Goal: Task Accomplishment & Management: Complete application form

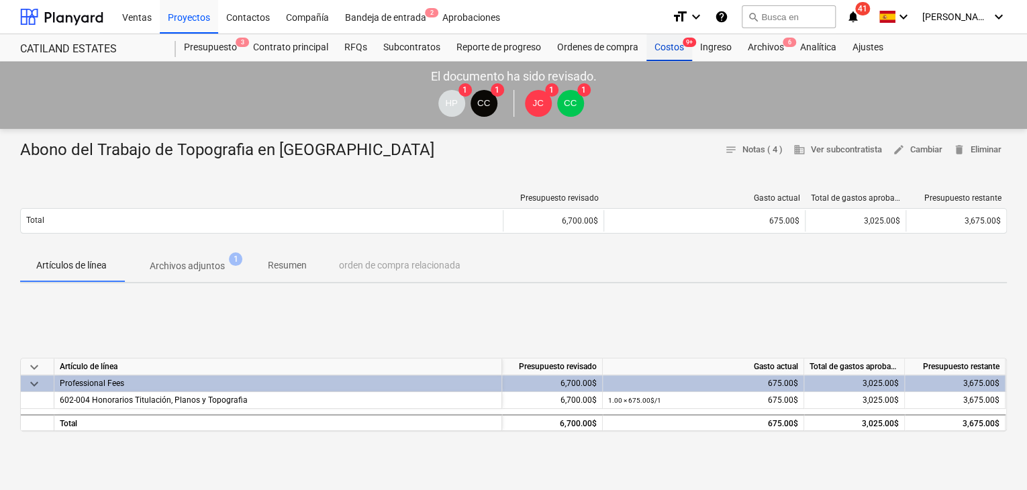
click at [671, 53] on div "Costos 9+" at bounding box center [670, 47] width 46 height 27
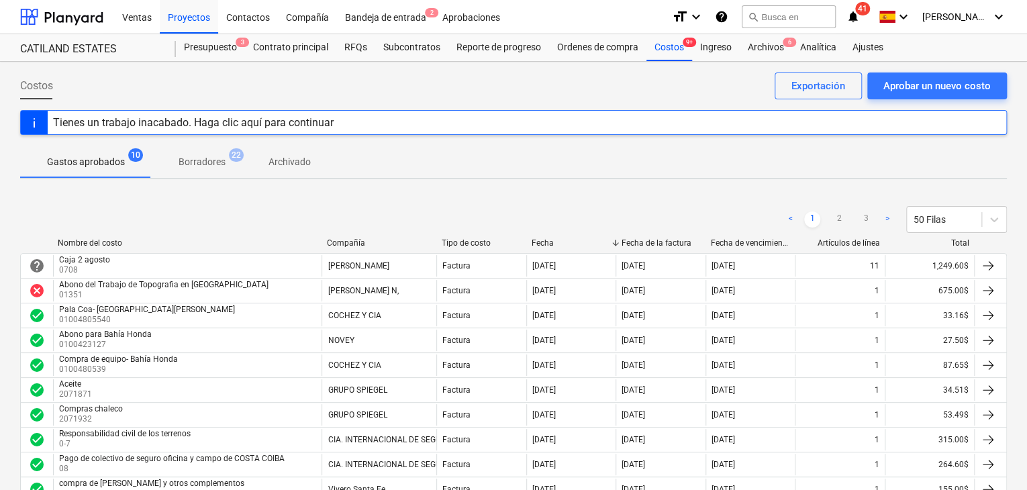
click at [252, 281] on div "Abono del Trabajo de Topografia en [GEOGRAPHIC_DATA]" at bounding box center [163, 284] width 209 height 9
drag, startPoint x: 665, startPoint y: 57, endPoint x: 933, endPoint y: 105, distance: 271.5
click at [665, 57] on div "Costos 9+" at bounding box center [670, 47] width 46 height 27
click at [929, 93] on div "Aprobar un nuevo costo" at bounding box center [937, 85] width 107 height 17
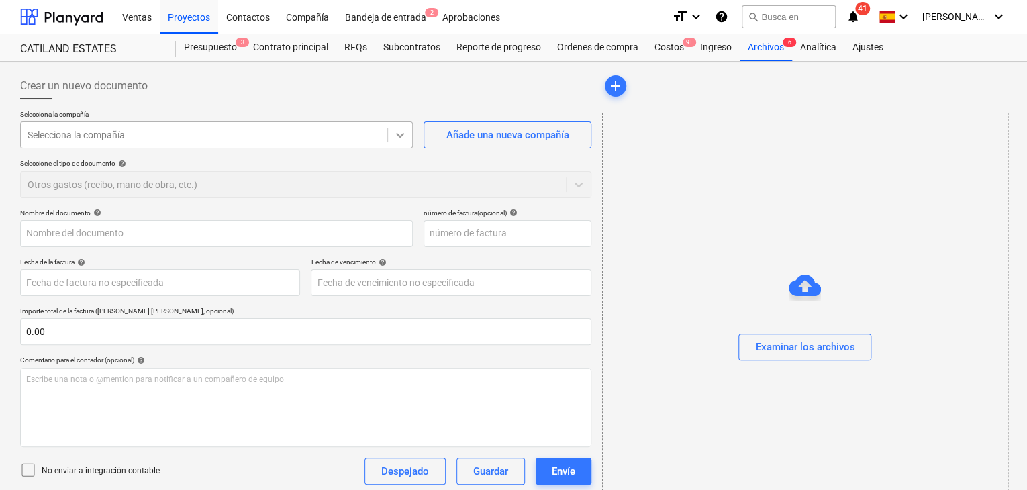
click at [400, 129] on icon at bounding box center [399, 134] width 13 height 13
click at [314, 141] on div at bounding box center [204, 134] width 353 height 13
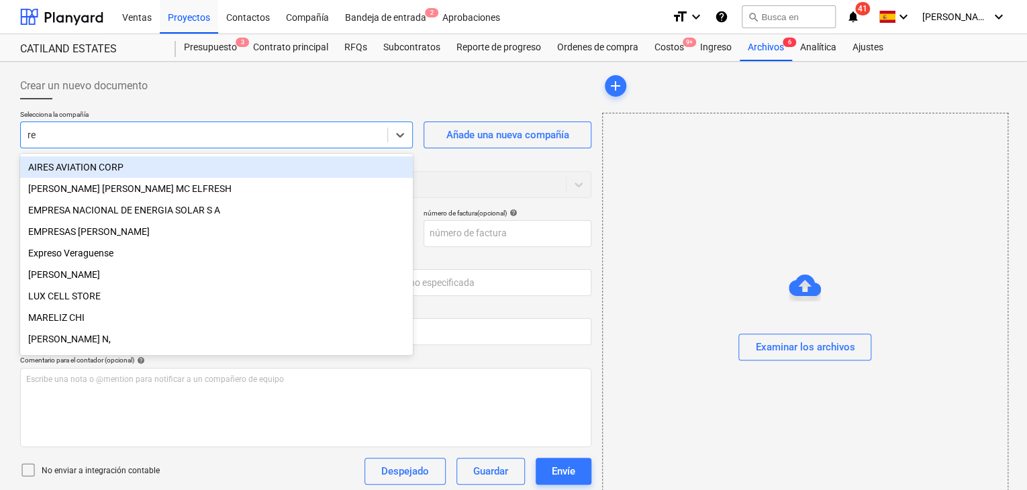
type input "r"
type input "Rest"
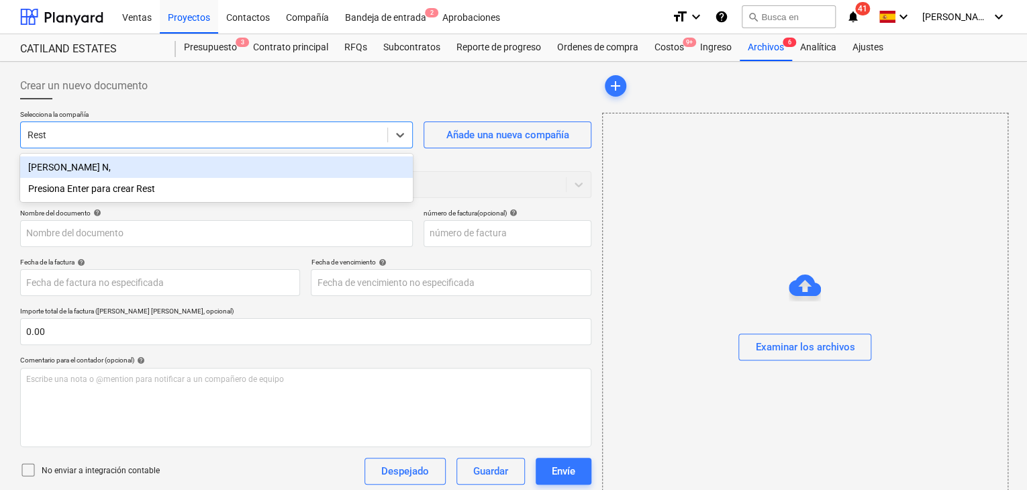
click at [185, 173] on div "[PERSON_NAME] N," at bounding box center [216, 166] width 393 height 21
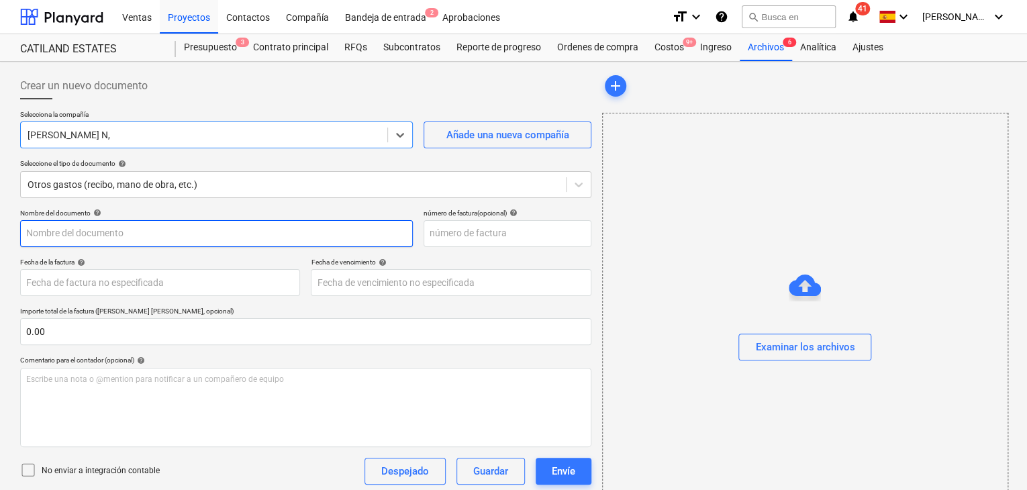
click at [120, 230] on input "text" at bounding box center [216, 233] width 393 height 27
click at [165, 240] on input "text" at bounding box center [216, 233] width 393 height 27
click at [162, 236] on input "text" at bounding box center [216, 233] width 393 height 27
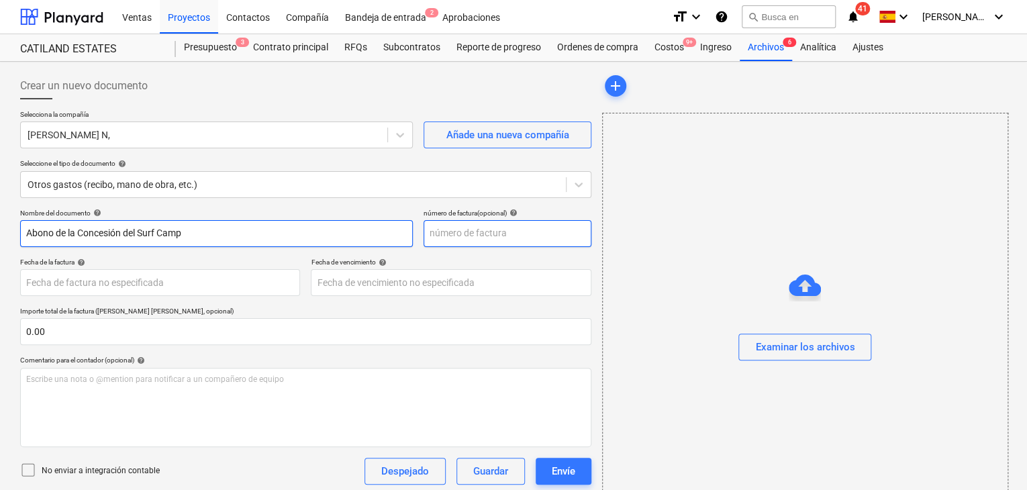
type input "Abono de la Concesión del Surf Camp"
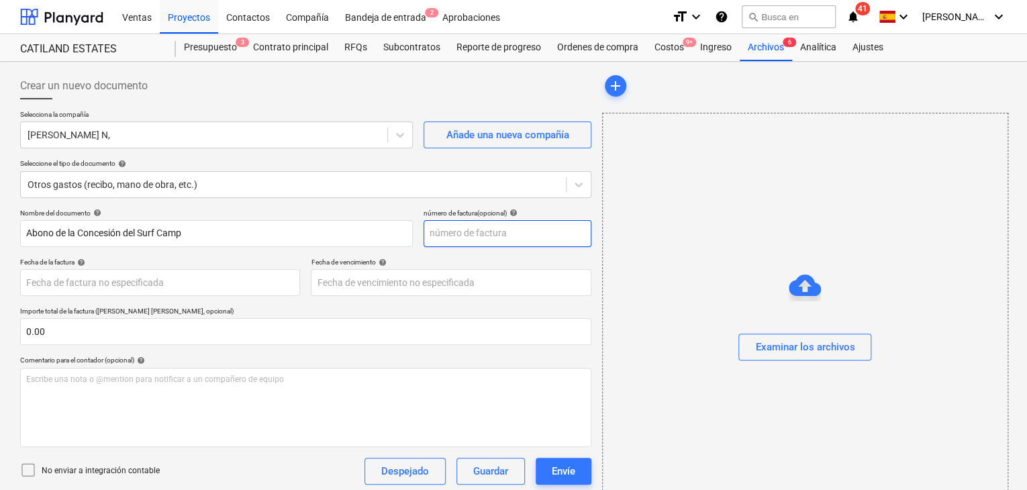
click at [451, 235] on input "text" at bounding box center [508, 233] width 168 height 27
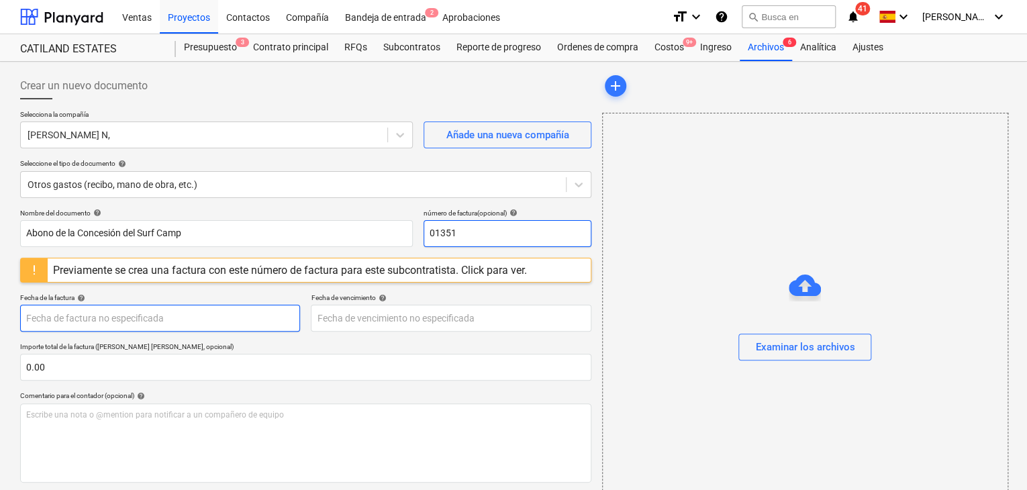
type input "01351"
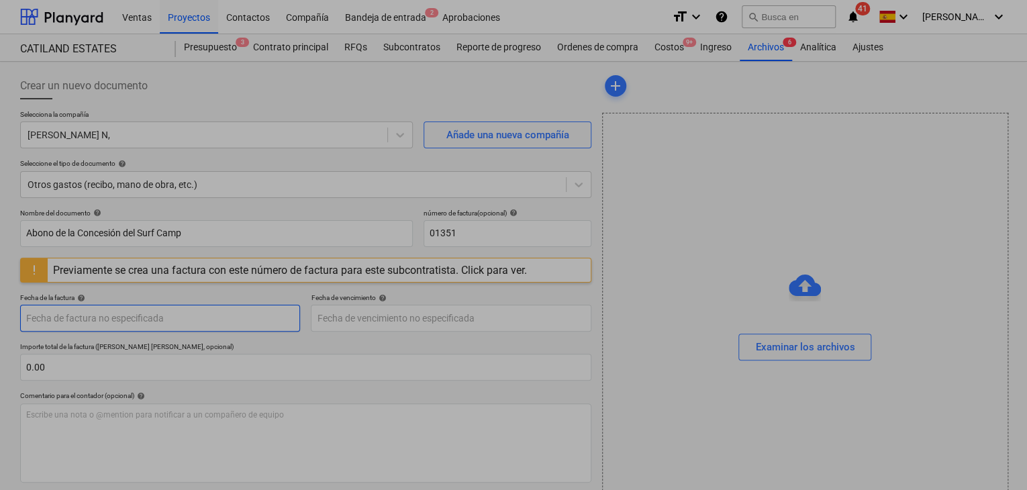
click at [279, 322] on body "Ventas Proyectos Contactos Compañía Bandeja de entrada 2 Aprobaciones format_si…" at bounding box center [513, 245] width 1027 height 490
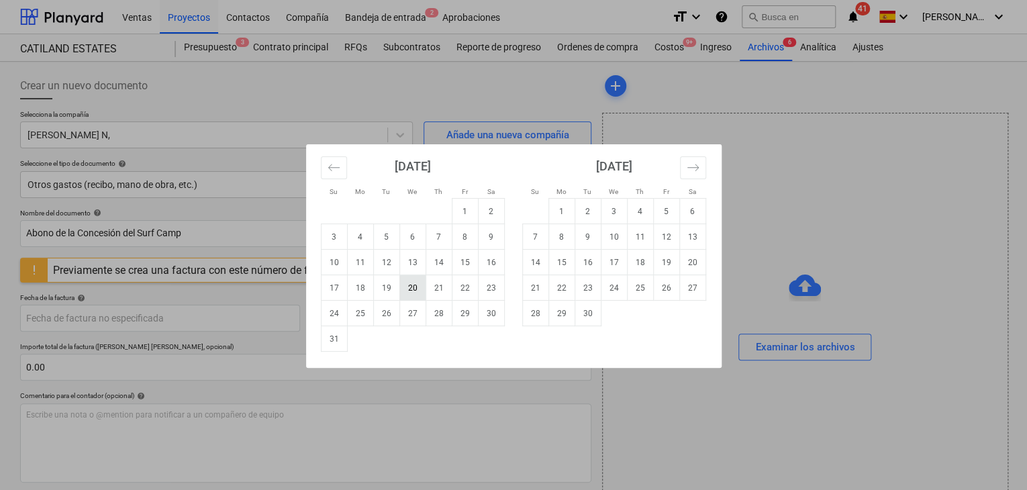
click at [412, 287] on td "20" at bounding box center [413, 288] width 26 height 26
type input "[DATE]"
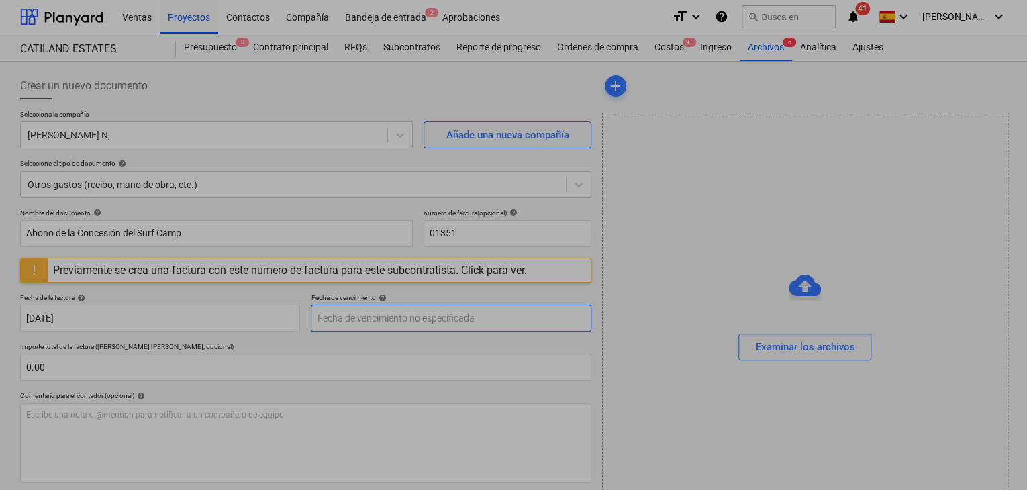
click at [387, 309] on body "Ventas Proyectos Contactos Compañía Bandeja de entrada 2 Aprobaciones format_si…" at bounding box center [513, 245] width 1027 height 490
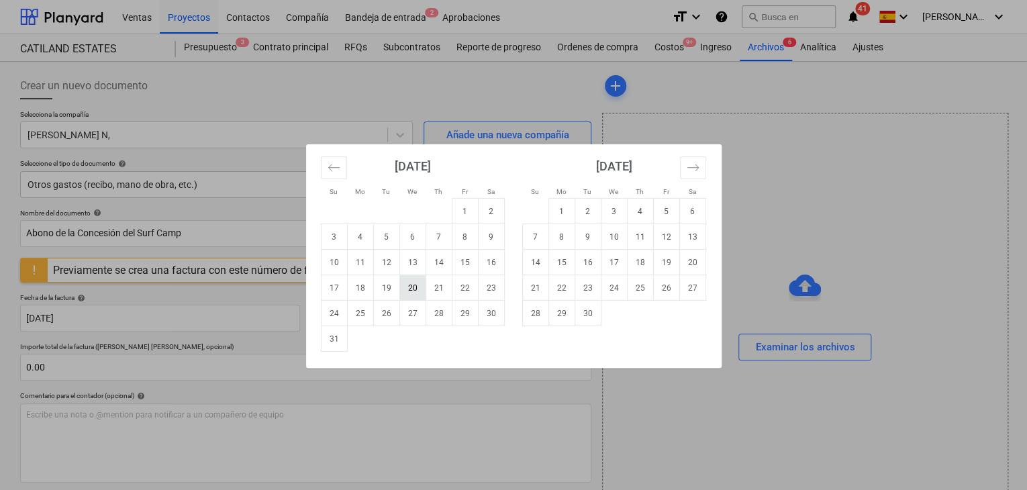
click at [406, 293] on td "20" at bounding box center [413, 288] width 26 height 26
type input "[DATE]"
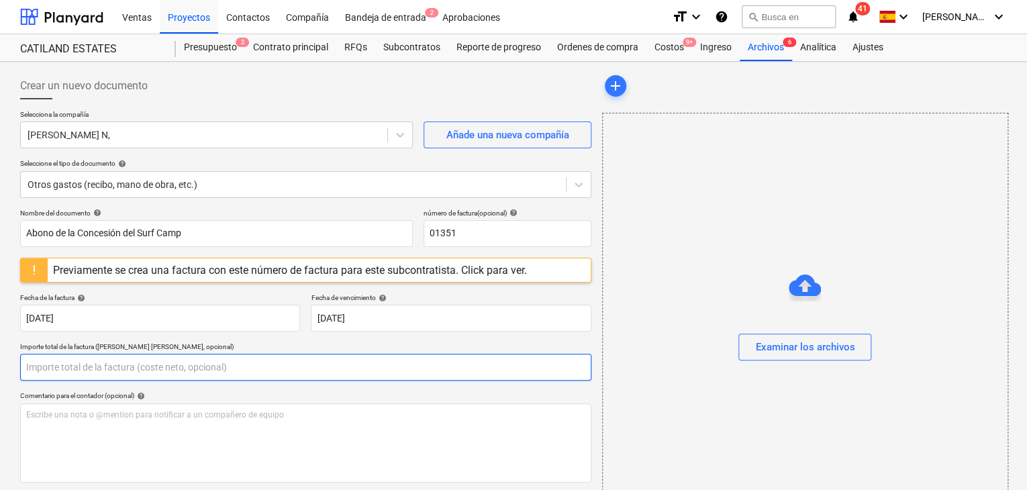
click at [209, 367] on input "text" at bounding box center [305, 367] width 571 height 27
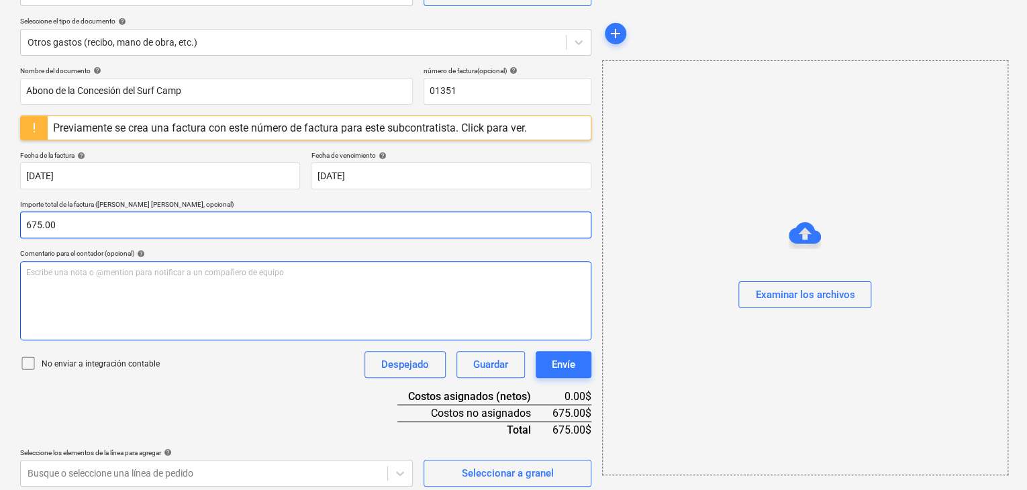
scroll to position [149, 0]
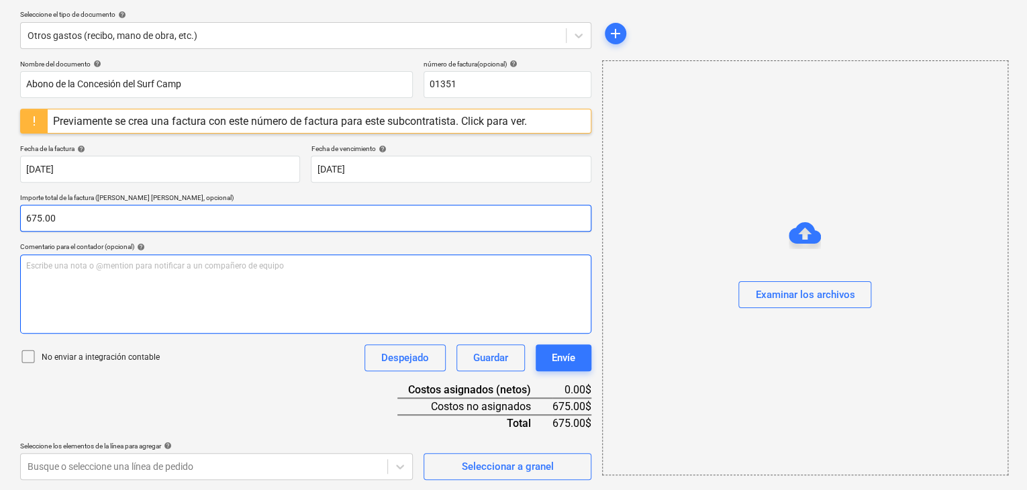
type input "675.00"
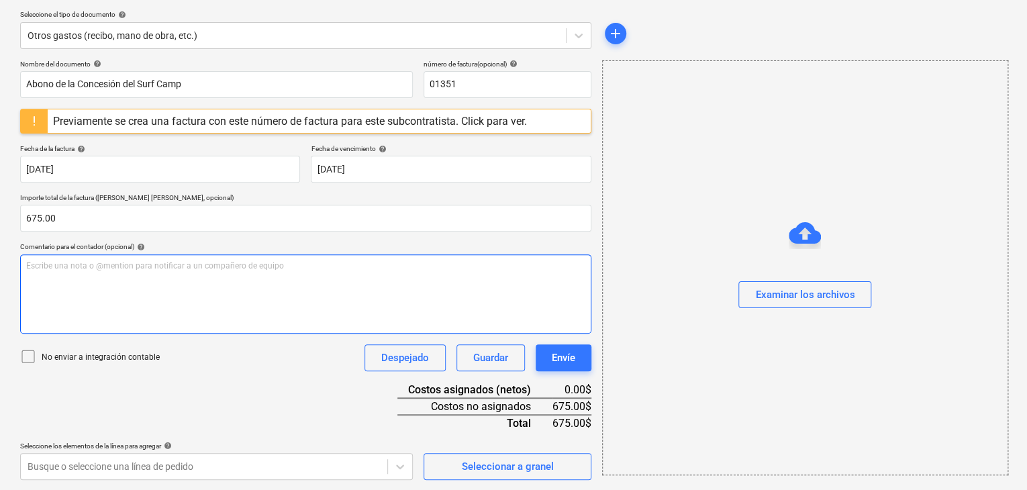
click at [228, 272] on div "Escribe una nota o @mention para notificar a un compañero de equipo ﻿" at bounding box center [305, 293] width 571 height 79
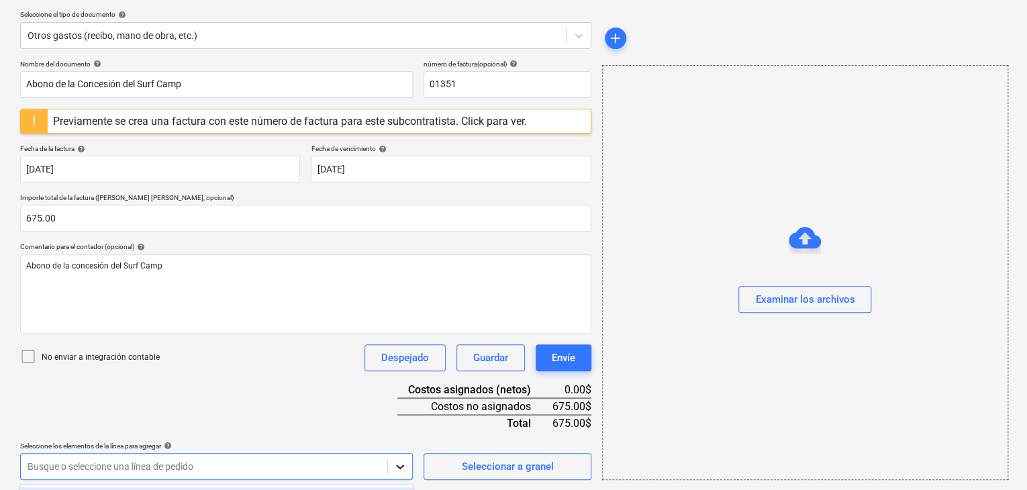
scroll to position [348, 0]
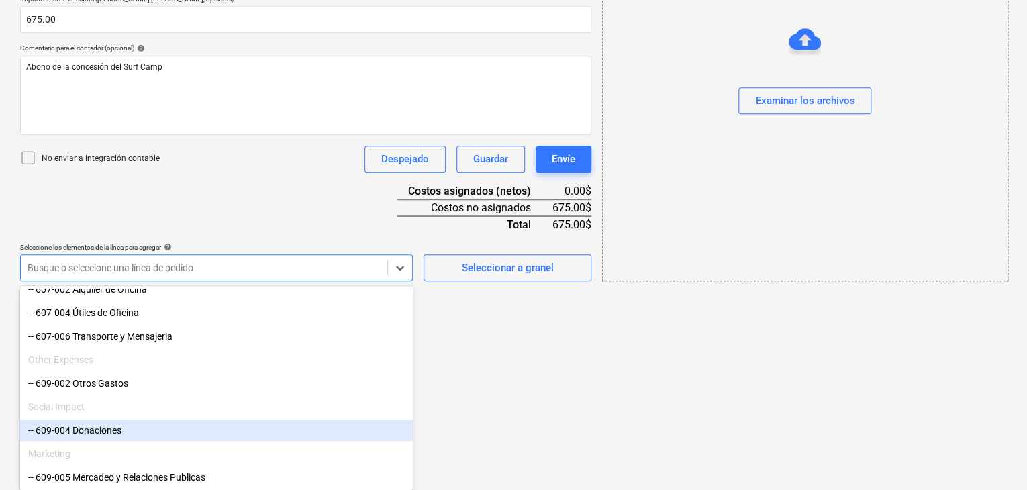
drag, startPoint x: 408, startPoint y: 468, endPoint x: 399, endPoint y: 432, distance: 36.8
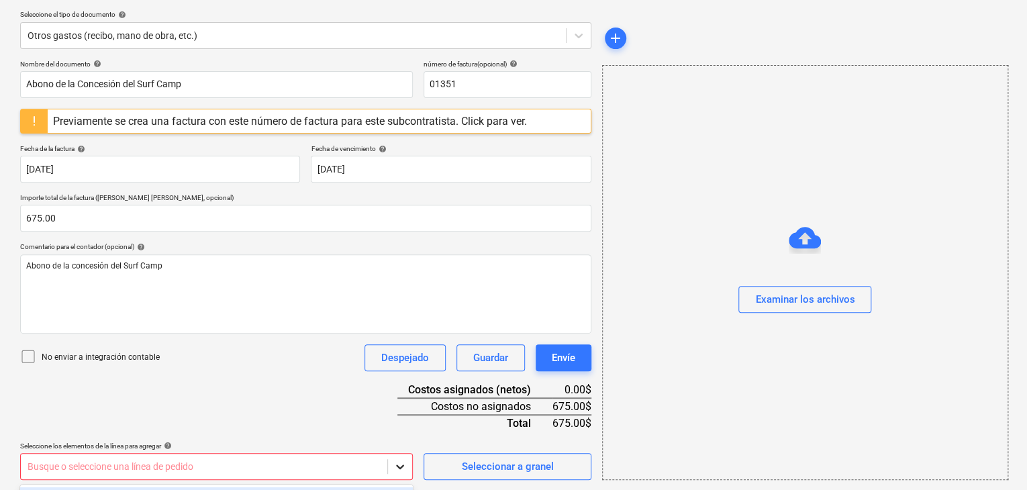
scroll to position [348, 0]
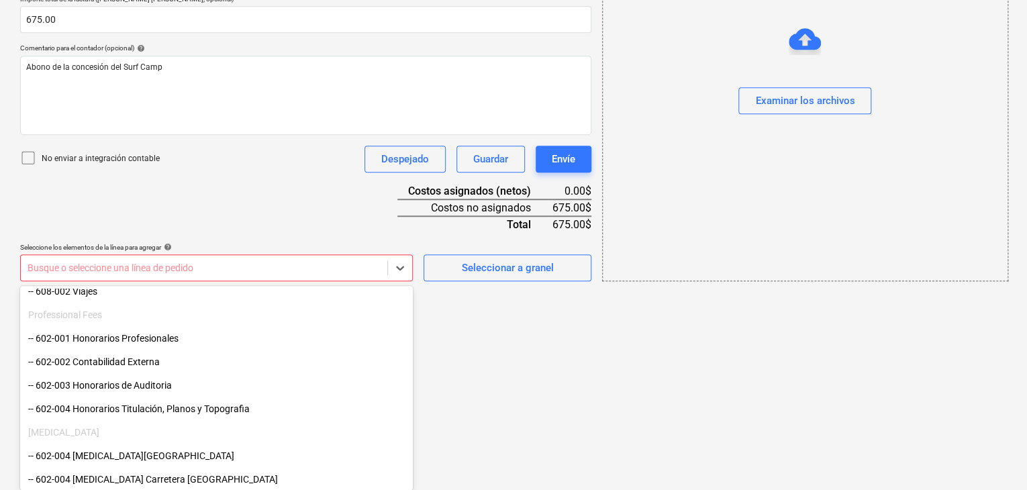
scroll to position [269, 0]
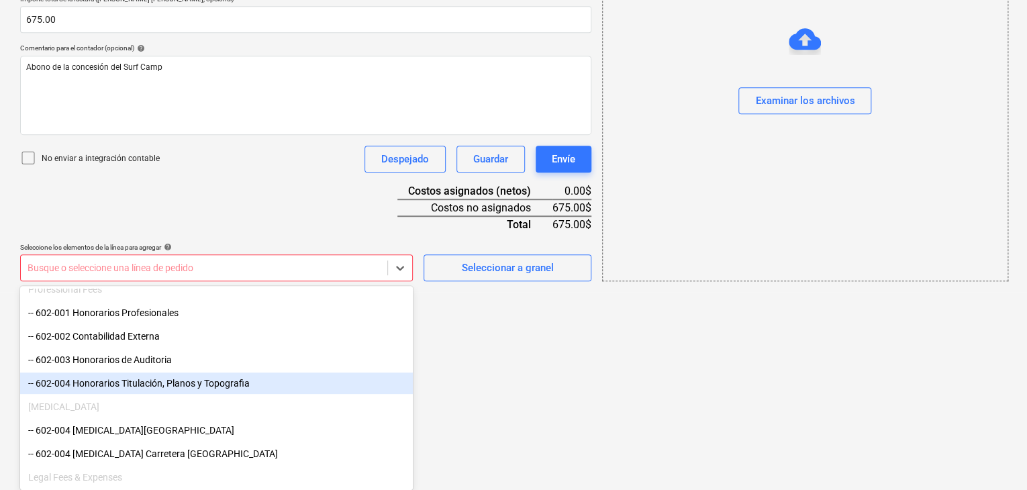
click at [248, 393] on div "-- 602-004 Honorarios Titulación, Planos y Topografia" at bounding box center [216, 383] width 393 height 21
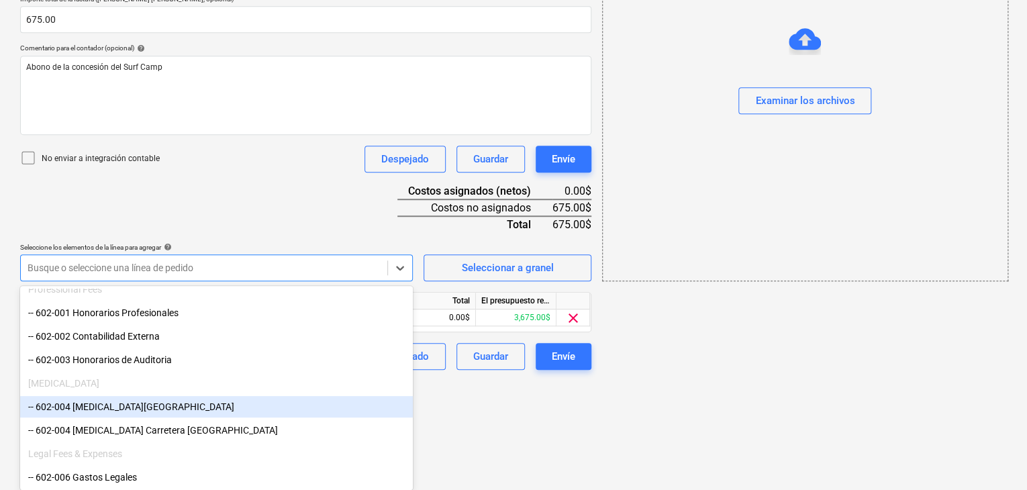
scroll to position [238, 0]
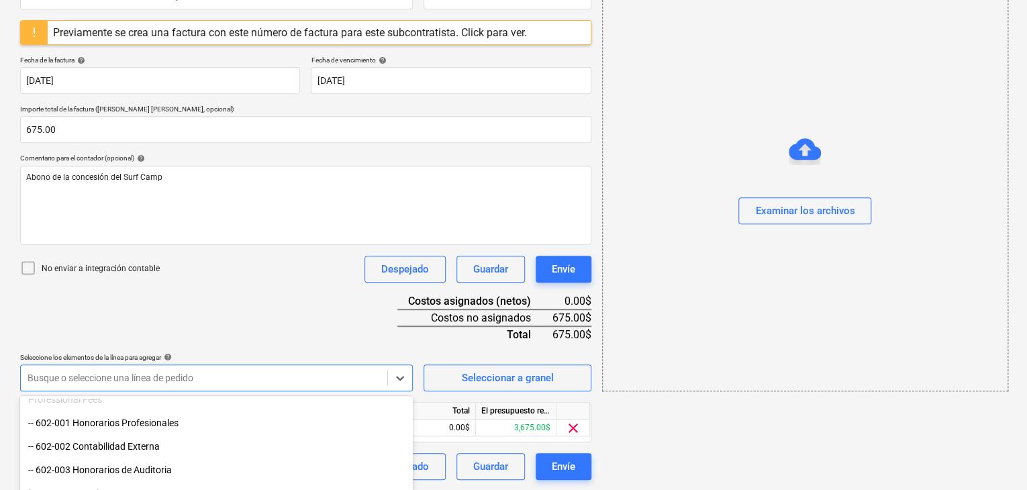
click at [443, 252] on html "Ventas Proyectos Contactos Compañía Bandeja de entrada 2 Aprobaciones format_si…" at bounding box center [513, 7] width 1027 height 490
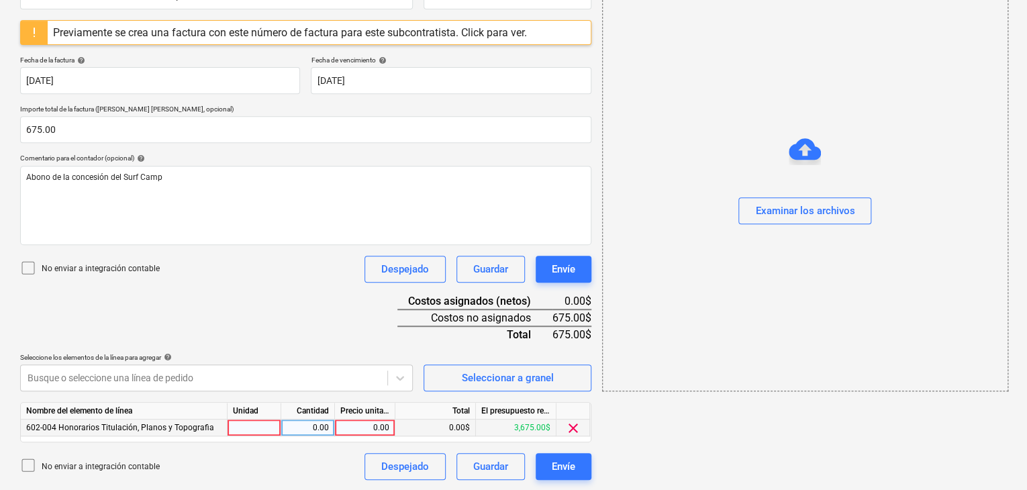
click at [209, 424] on div "602-004 Honorarios Titulación, Planos y Topografia" at bounding box center [124, 428] width 207 height 17
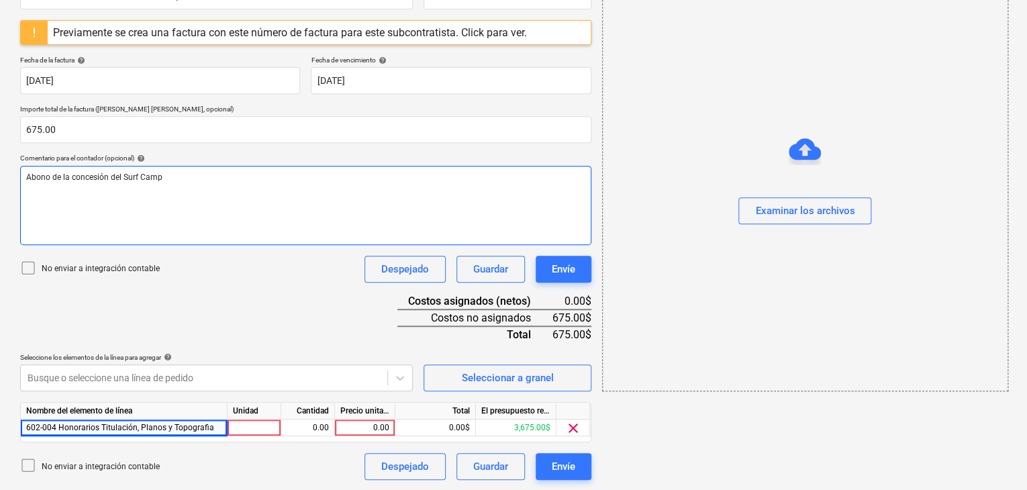
click at [305, 226] on div "Abono de la concesión del Surf Camp" at bounding box center [305, 205] width 571 height 79
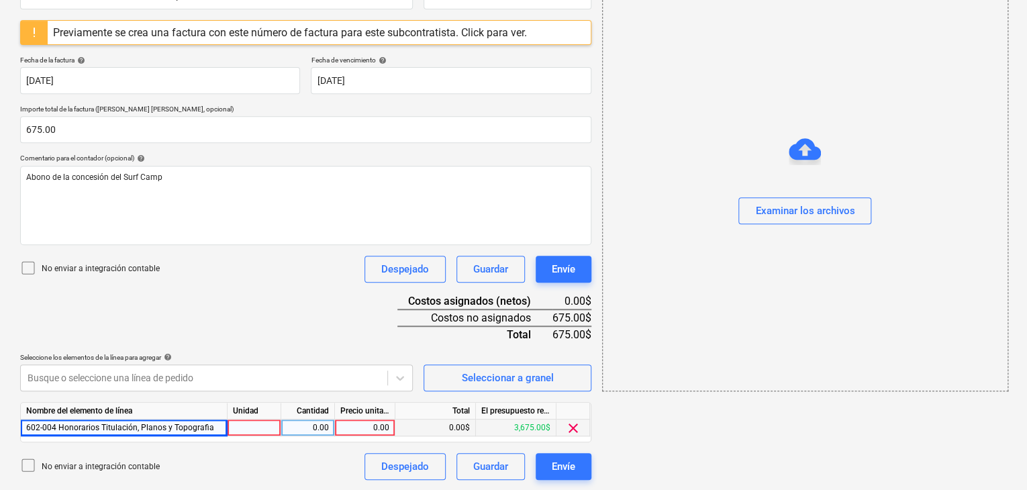
click at [259, 428] on div at bounding box center [255, 428] width 54 height 17
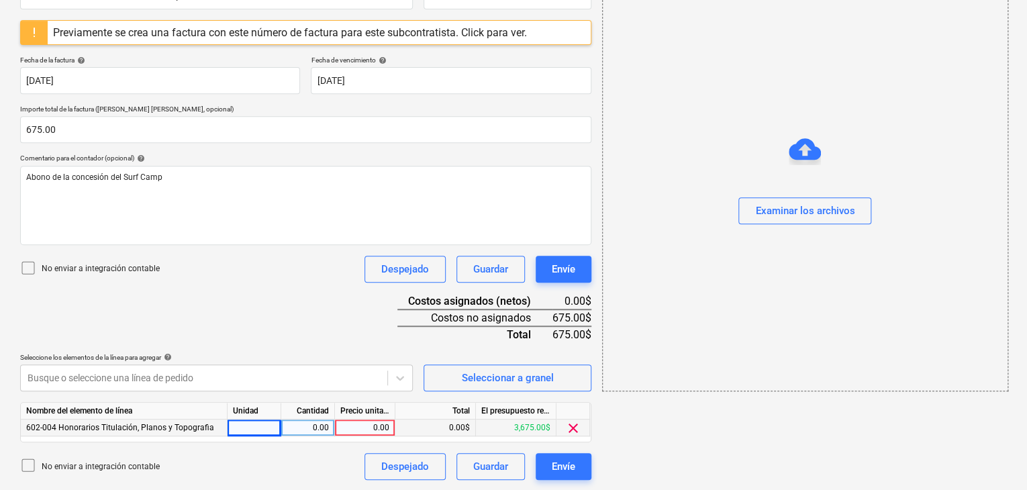
click at [220, 428] on div "602-004 Honorarios Titulación, Planos y Topografia" at bounding box center [124, 428] width 207 height 17
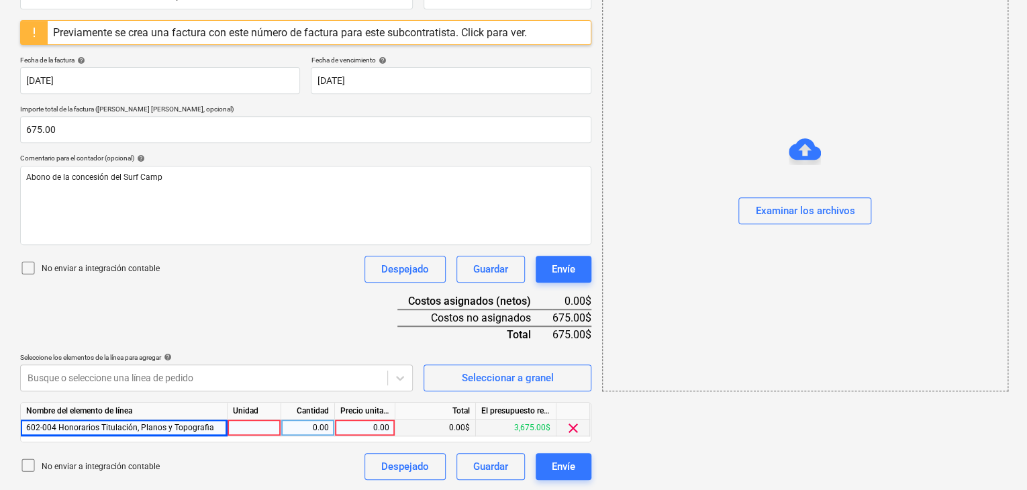
click at [241, 430] on div at bounding box center [255, 428] width 54 height 17
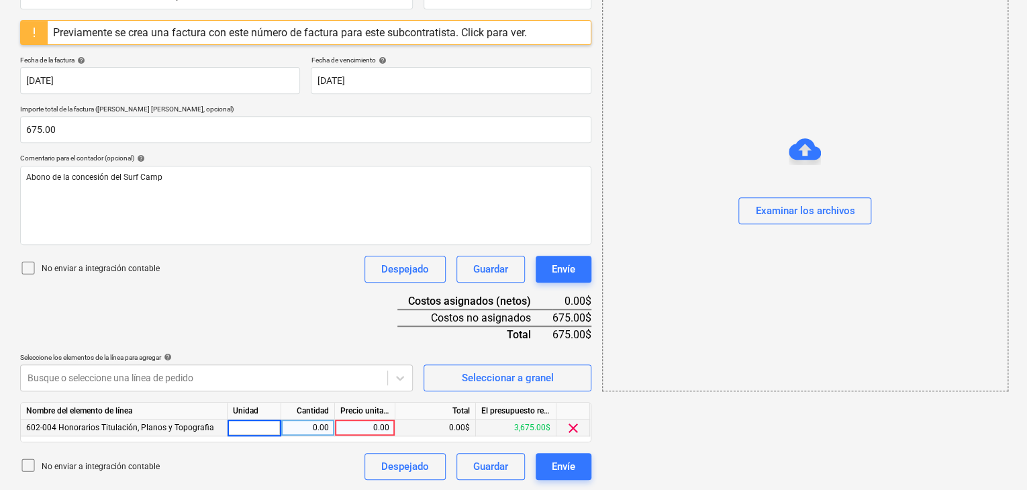
type input "1"
click at [325, 422] on div "0.00" at bounding box center [308, 428] width 42 height 17
type input "1"
click at [387, 426] on div "0.00" at bounding box center [364, 428] width 49 height 17
type input "675.00"
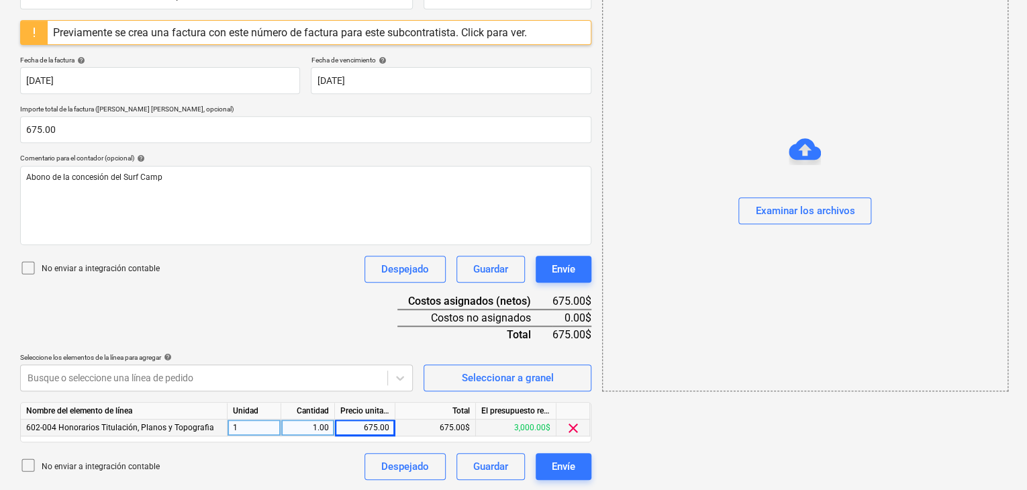
click at [432, 424] on div "675.00$" at bounding box center [435, 428] width 81 height 17
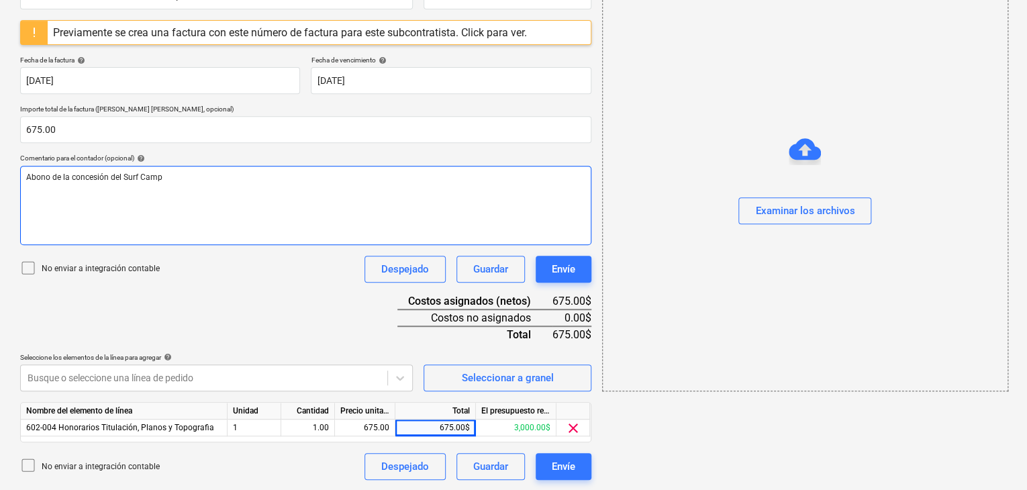
click at [199, 182] on p "Abono de la concesión del Surf Camp" at bounding box center [305, 177] width 559 height 11
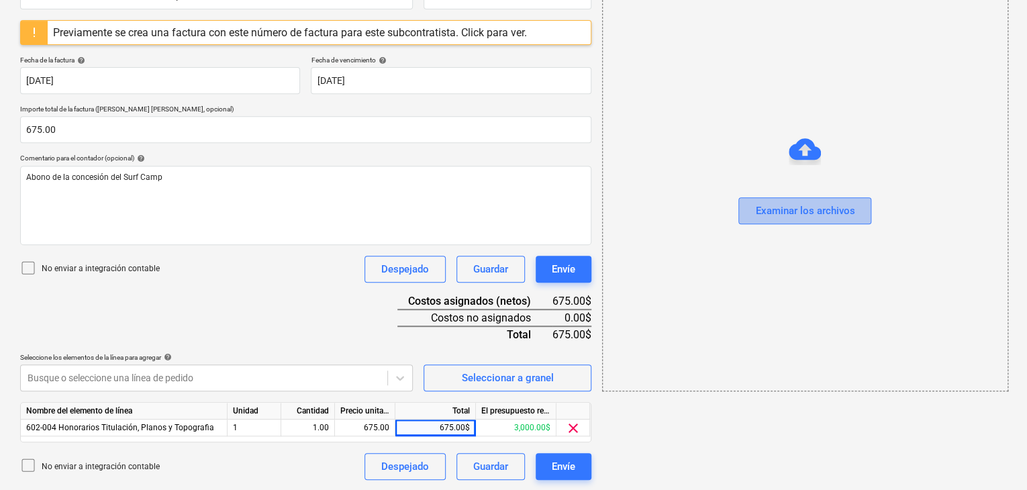
click at [818, 205] on div "Examinar los archivos" at bounding box center [804, 210] width 99 height 17
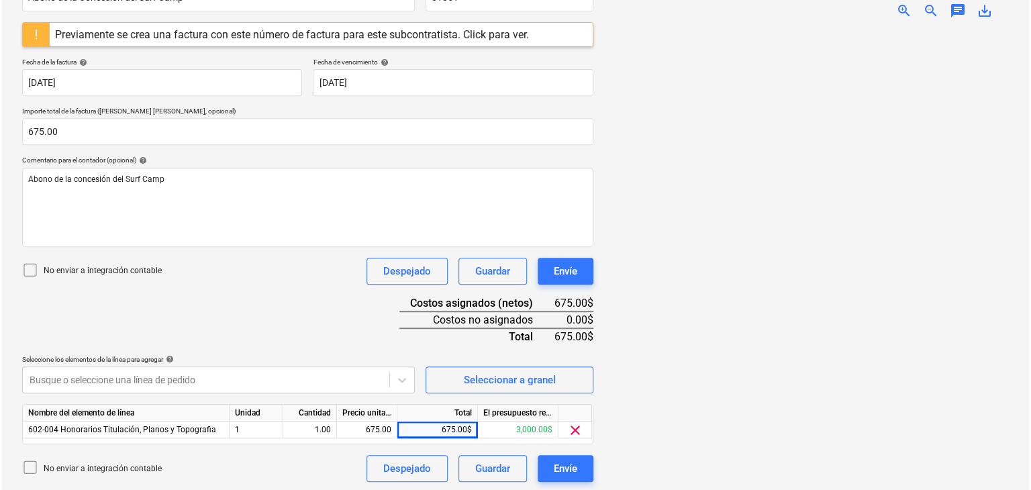
scroll to position [238, 0]
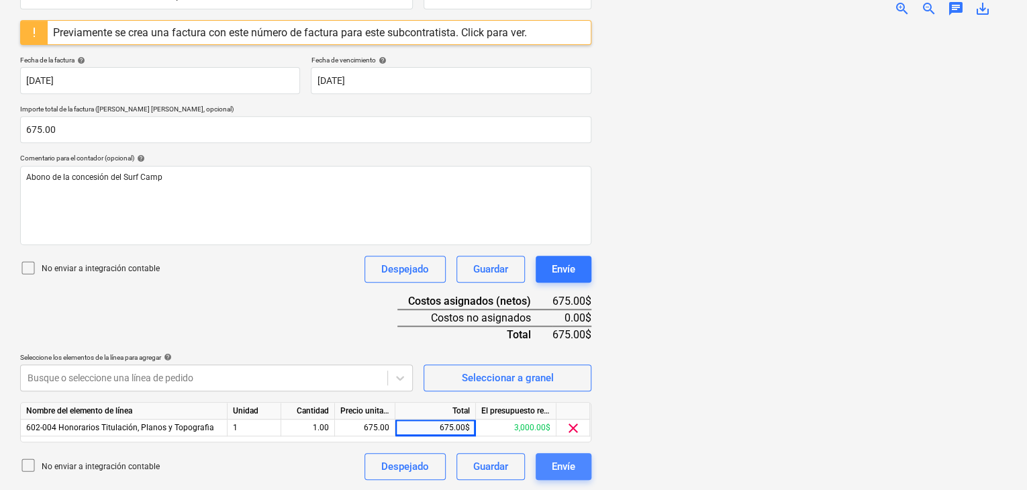
click at [549, 464] on button "Envíe" at bounding box center [564, 466] width 56 height 27
